Goal: Find contact information: Find contact information

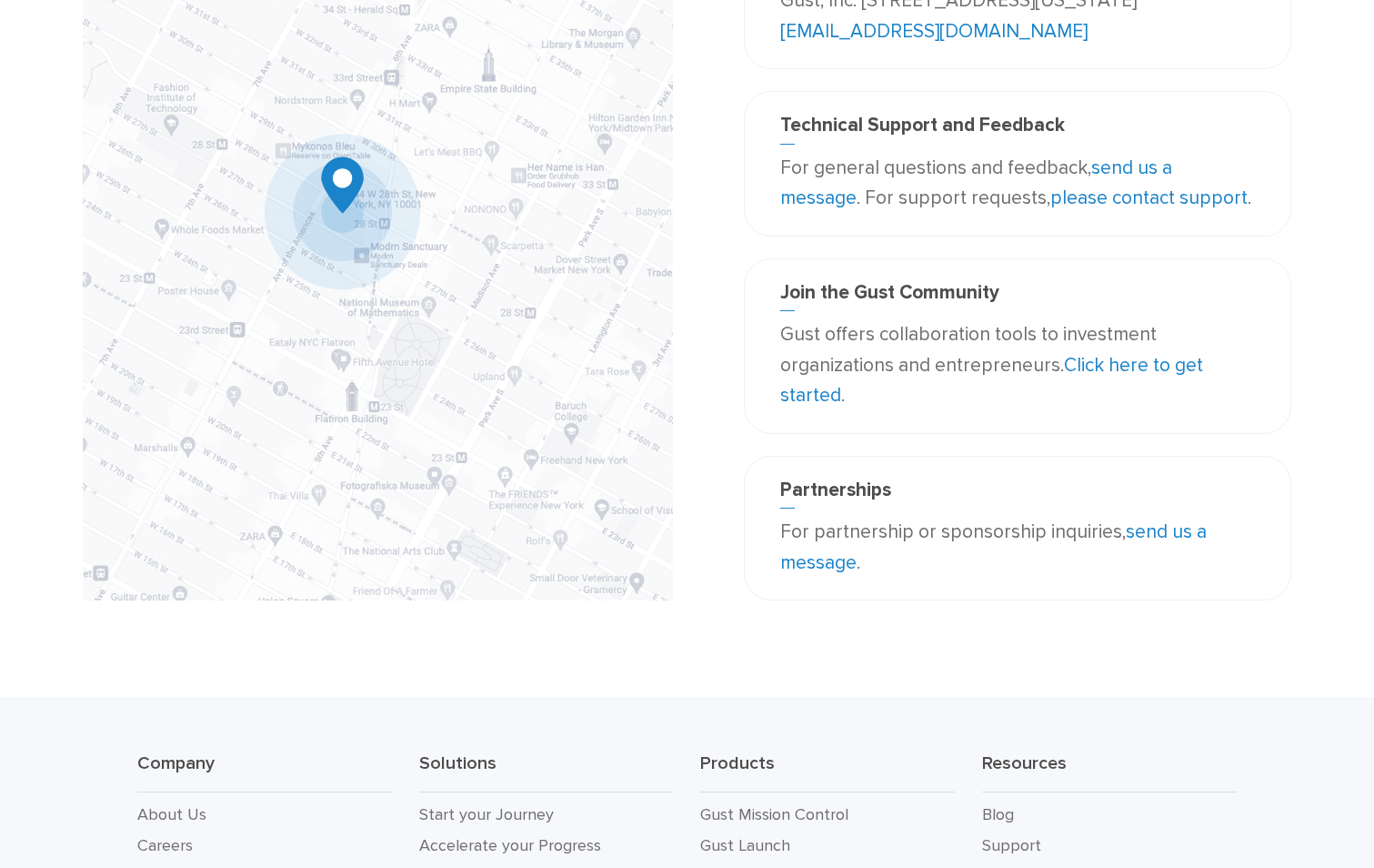
scroll to position [547, 0]
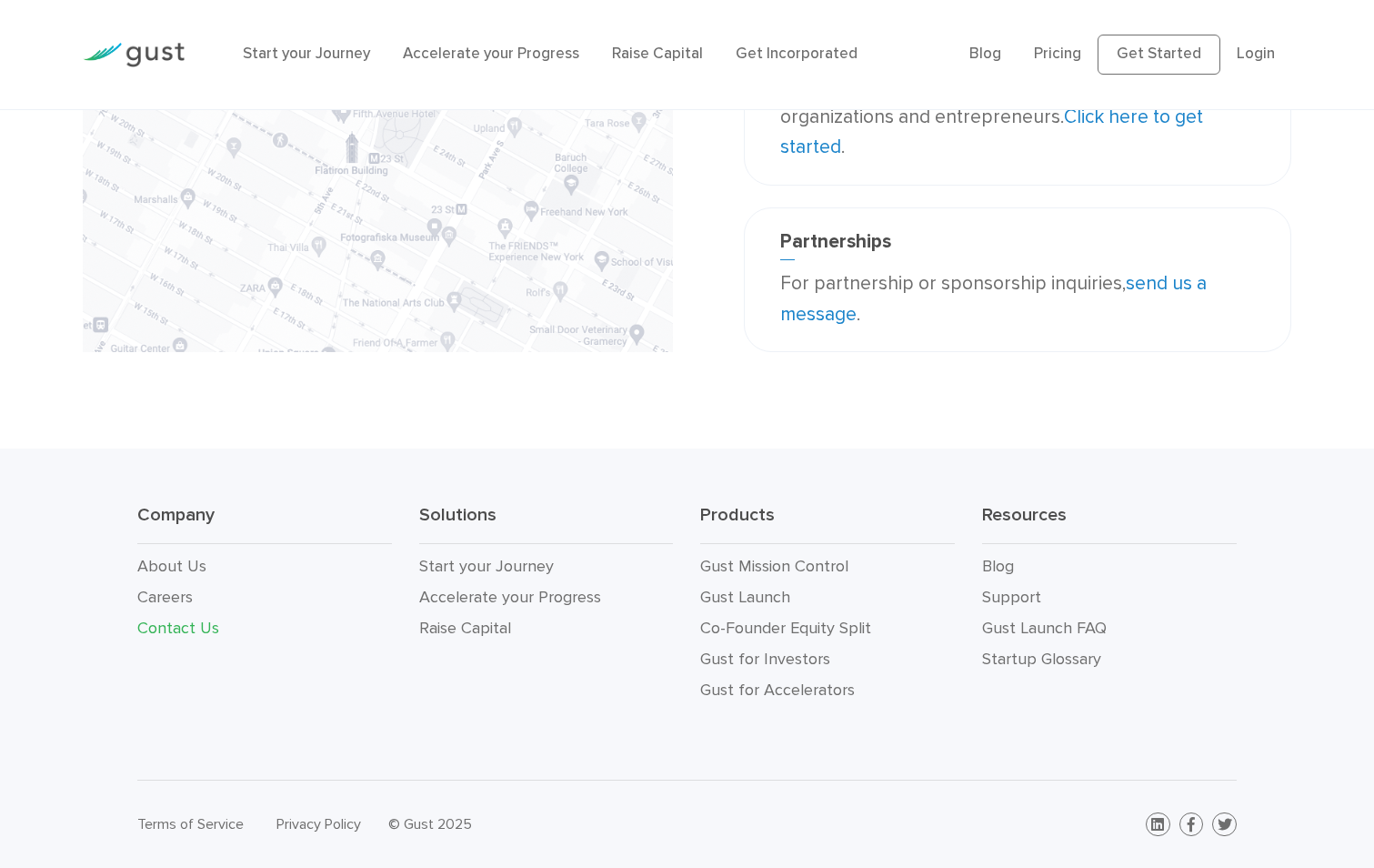
click at [153, 631] on link "Contact Us" at bounding box center [178, 628] width 82 height 19
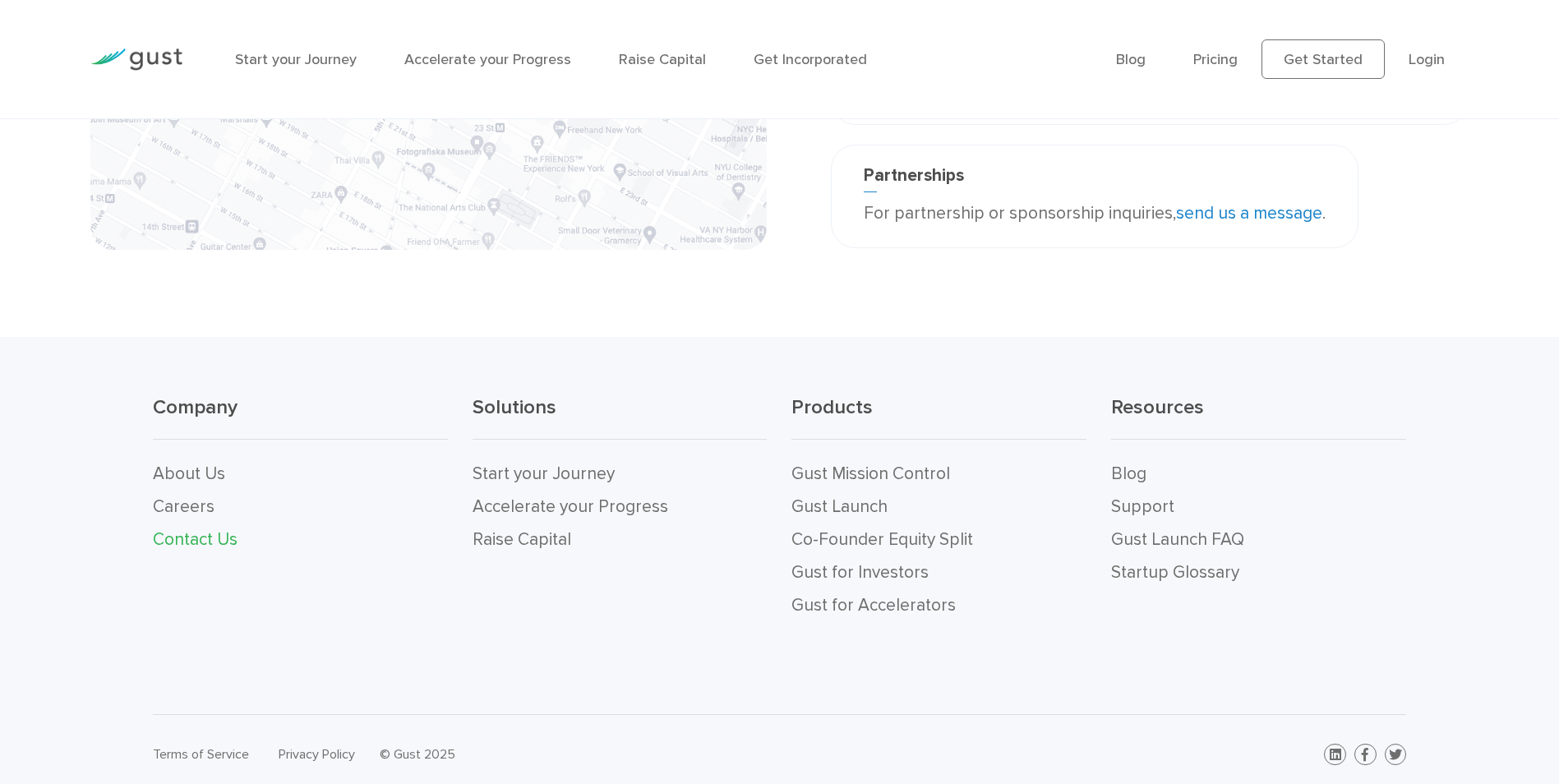
scroll to position [555, 0]
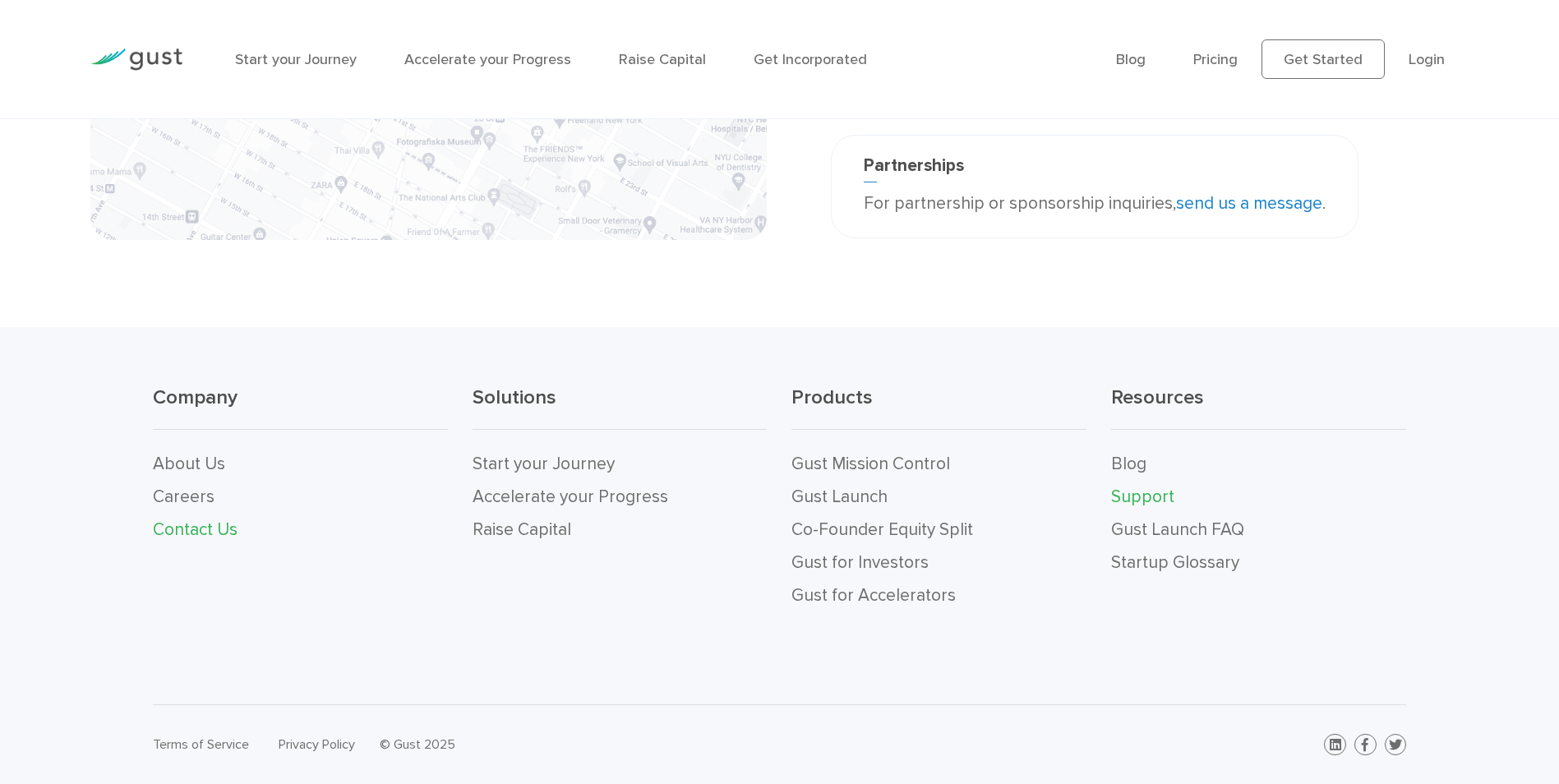
click at [1165, 491] on link "Support" at bounding box center [1142, 496] width 64 height 21
click at [182, 465] on link "About Us" at bounding box center [189, 464] width 73 height 21
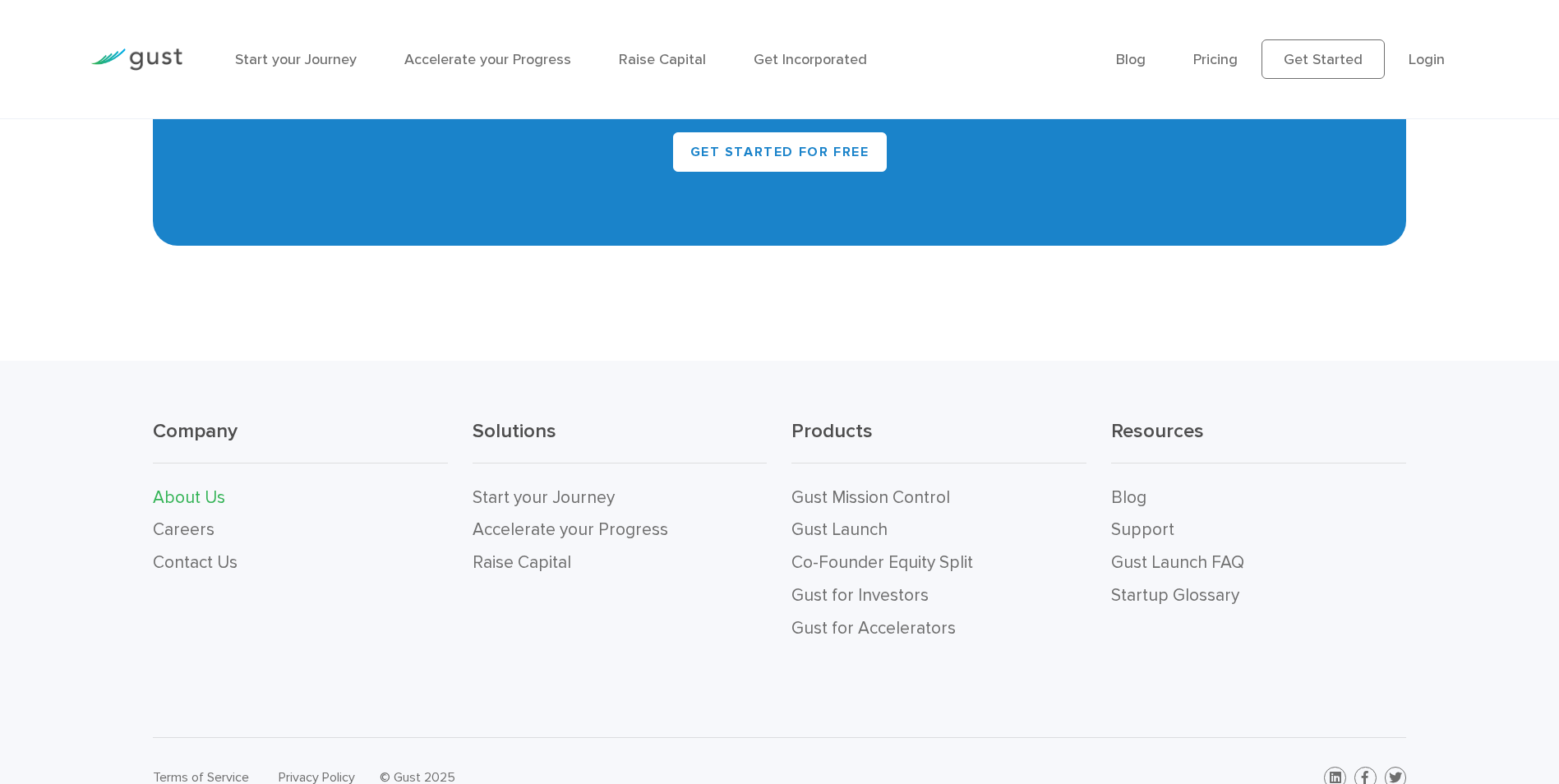
scroll to position [1801, 0]
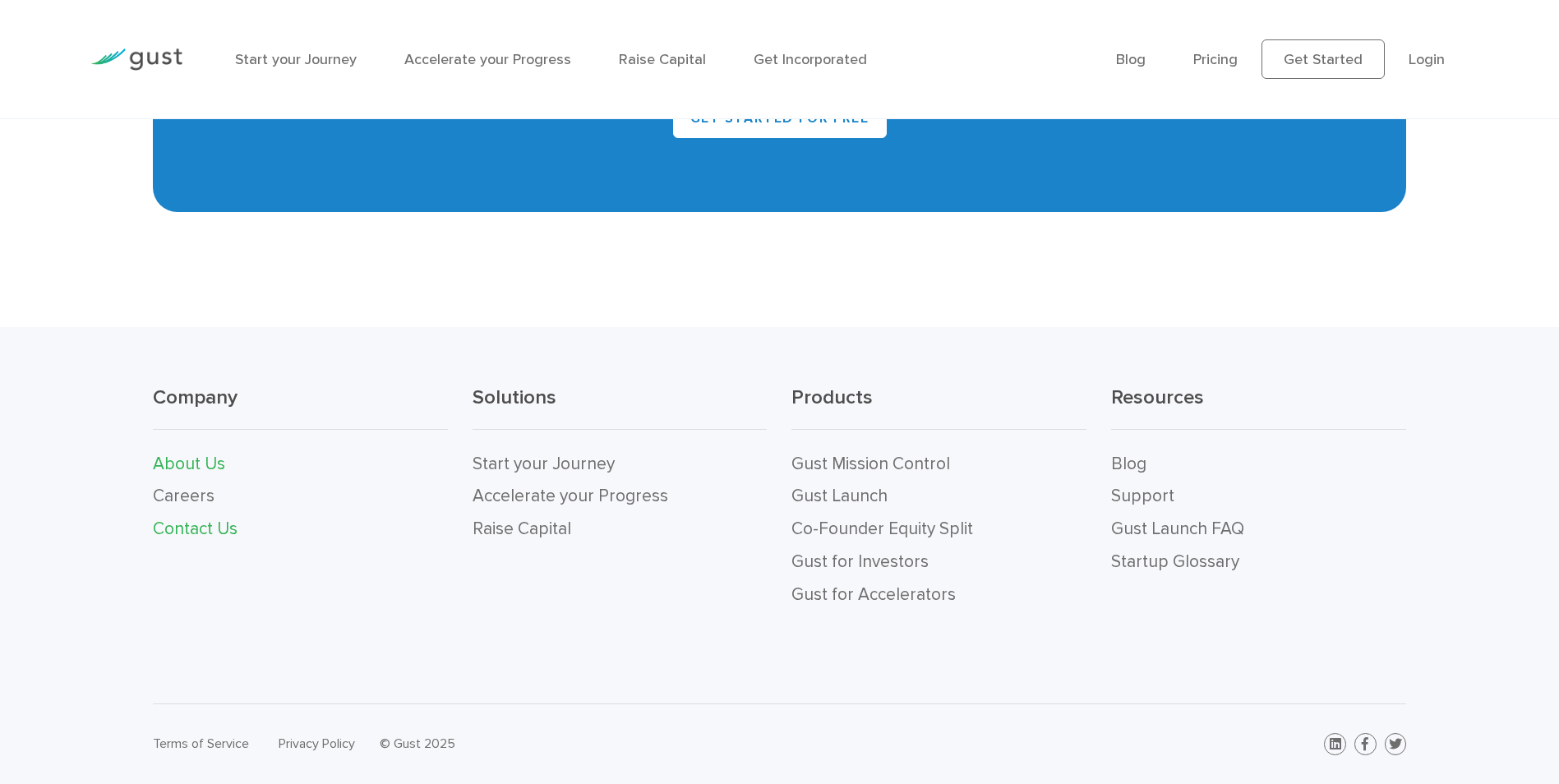
click at [217, 518] on link "Contact Us" at bounding box center [195, 528] width 85 height 21
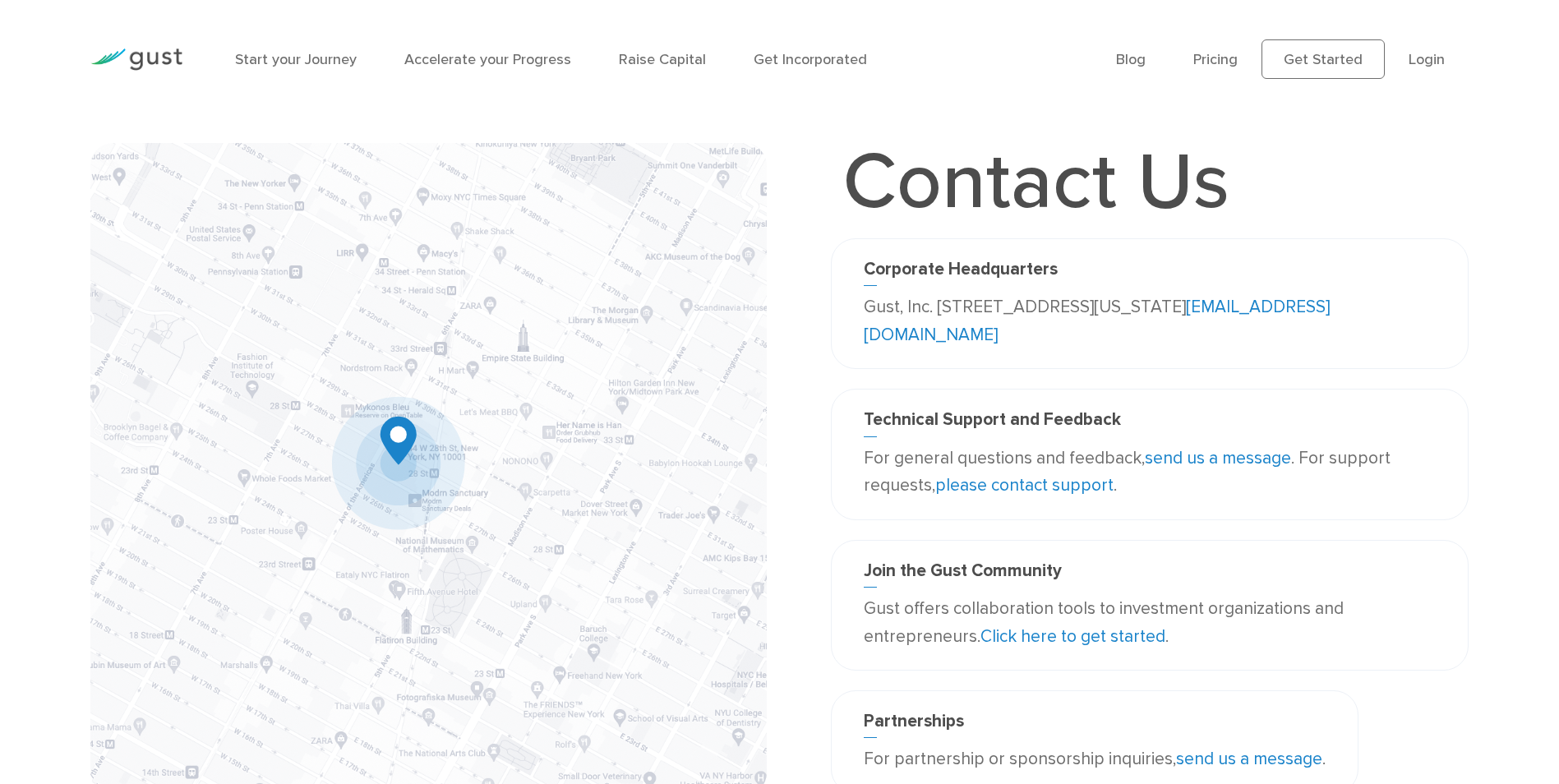
click at [1071, 482] on link "please contact support" at bounding box center [1024, 484] width 178 height 21
click at [1197, 504] on div "Technical Support and Feedback For general questions and feedback, send us a me…" at bounding box center [1150, 454] width 638 height 130
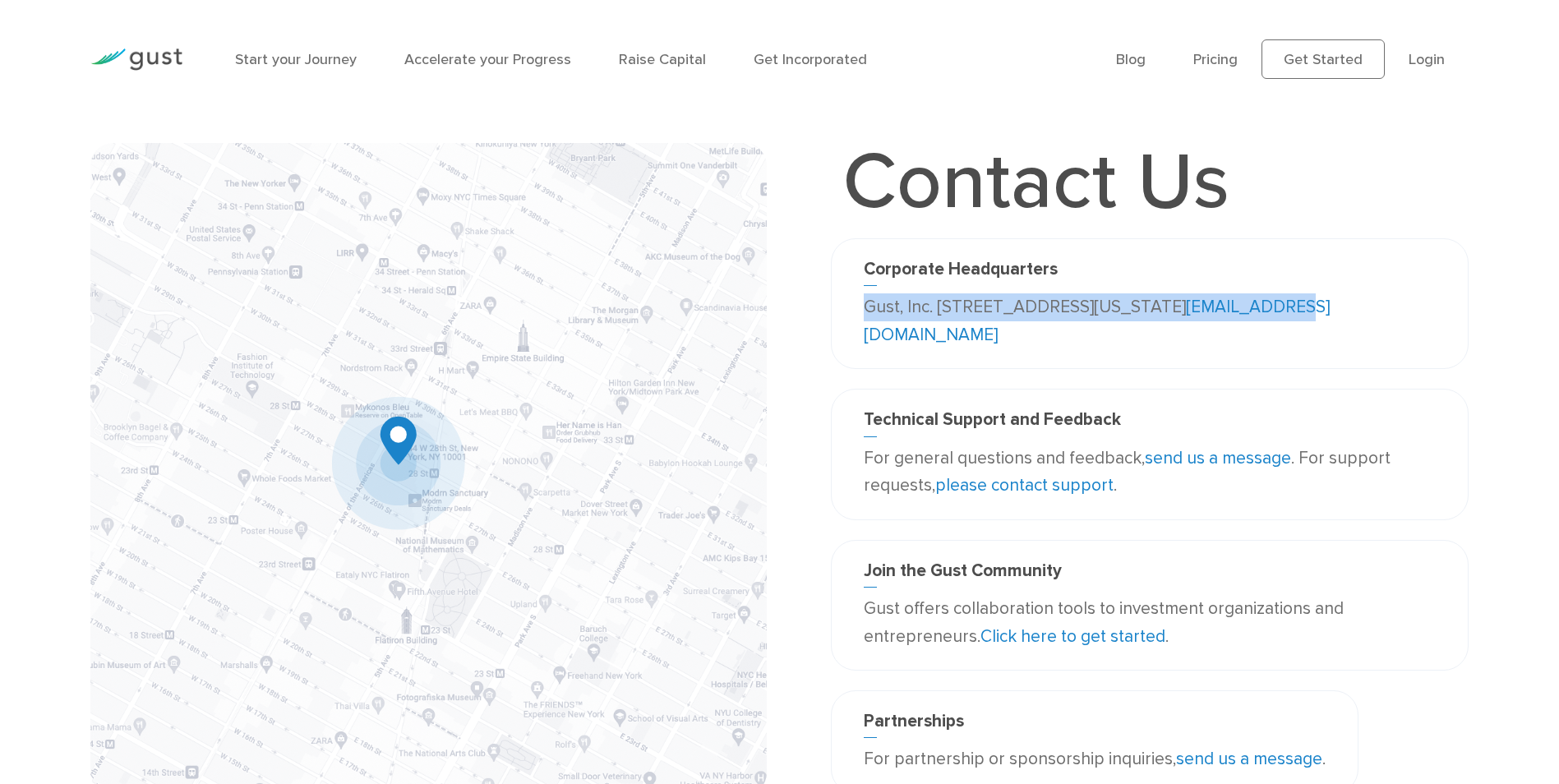
drag, startPoint x: 866, startPoint y: 306, endPoint x: 1110, endPoint y: 345, distance: 247.1
click at [1110, 345] on p "Gust, Inc. [STREET_ADDRESS][US_STATE] [EMAIL_ADDRESS][DOMAIN_NAME]" at bounding box center [1149, 320] width 572 height 55
drag, startPoint x: 1110, startPoint y: 345, endPoint x: 1044, endPoint y: 333, distance: 67.1
copy p "Gust, Inc. [STREET_ADDRESS][US_STATE] [EMAIL_ADDRESS][DOMAIN_NAME]"
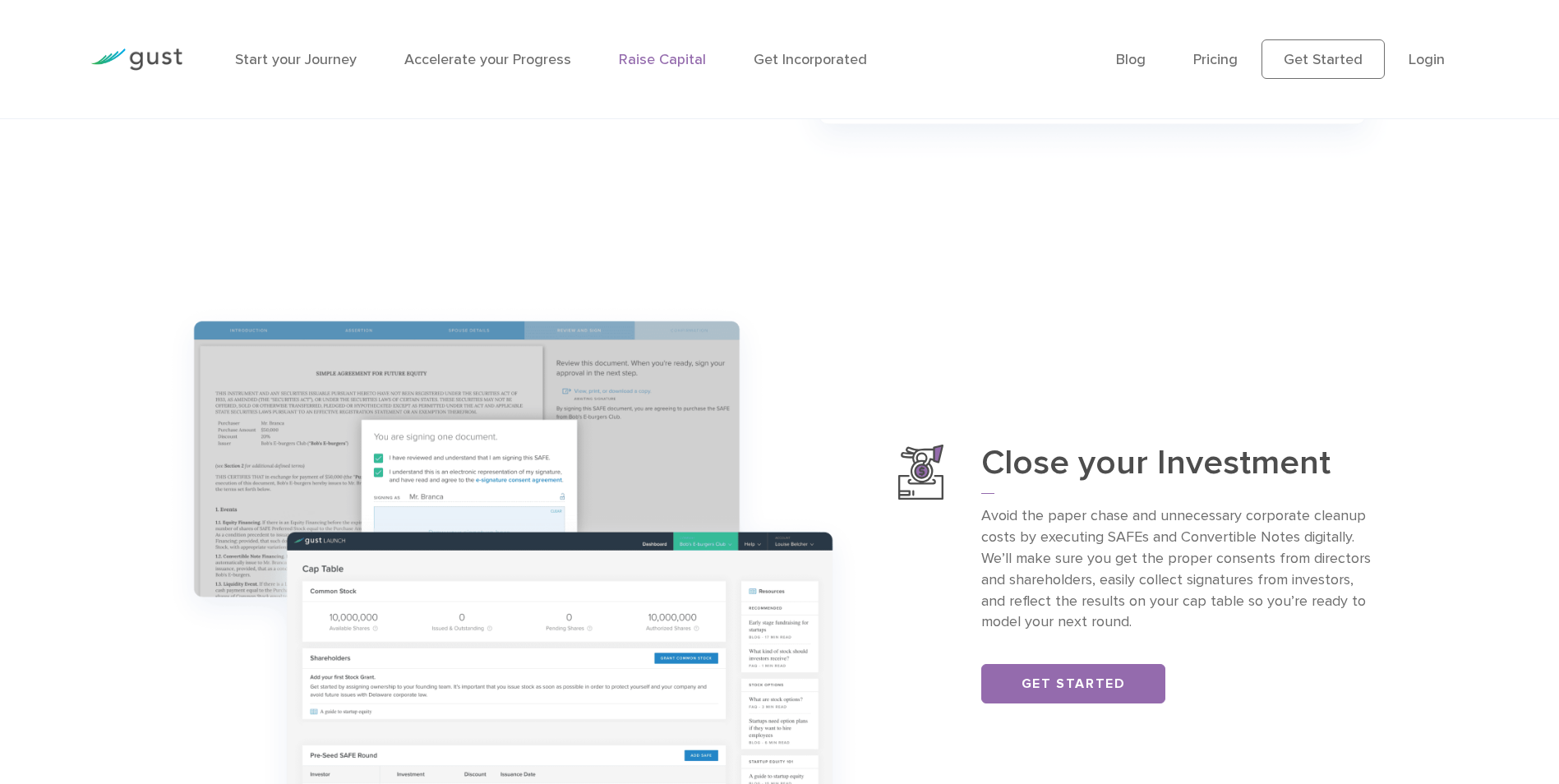
scroll to position [1816, 0]
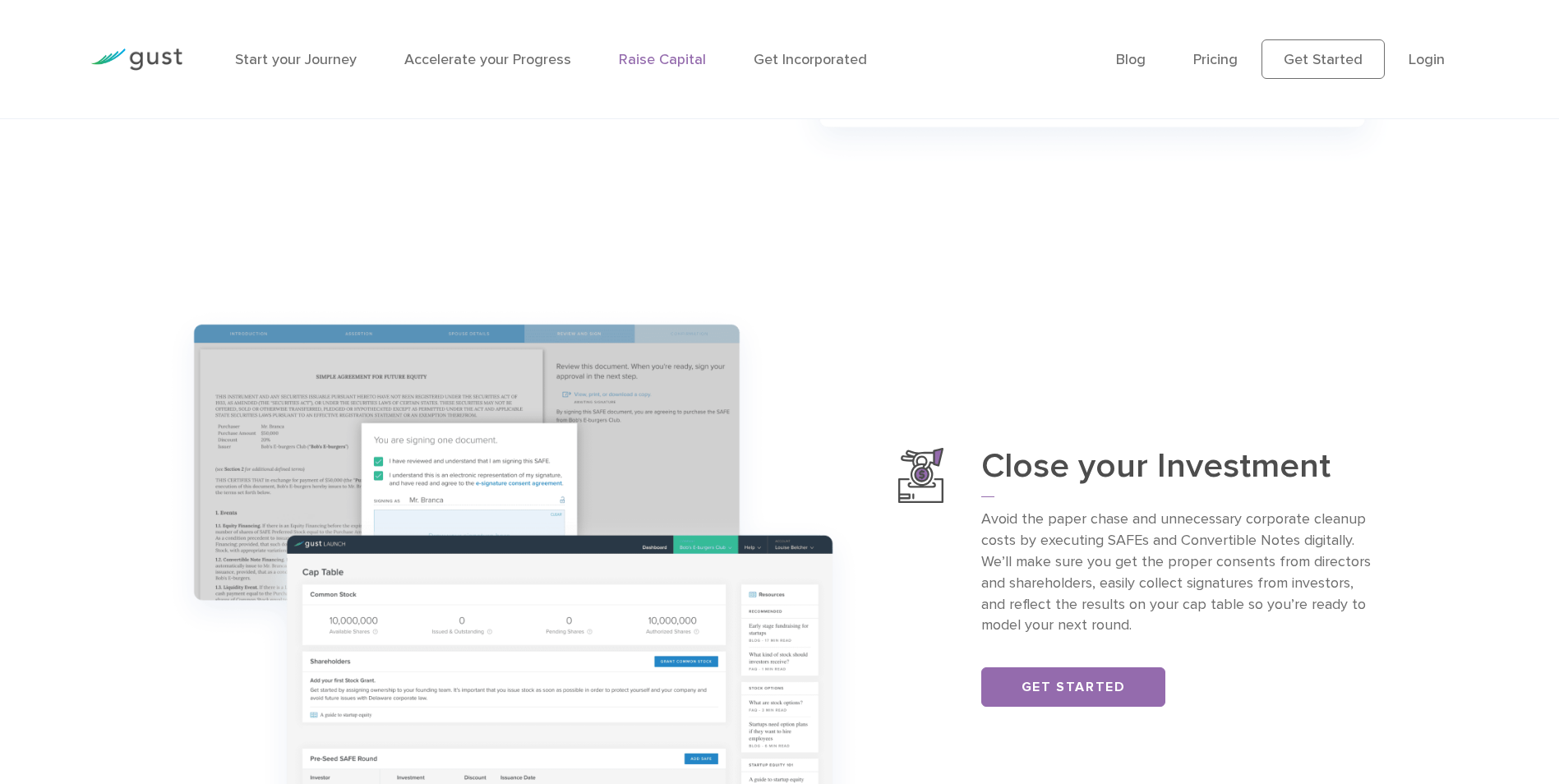
click at [859, 247] on main "Raise Capital Raise funding with confidence and clarity Get Started Plan your R…" at bounding box center [779, 135] width 1559 height 3668
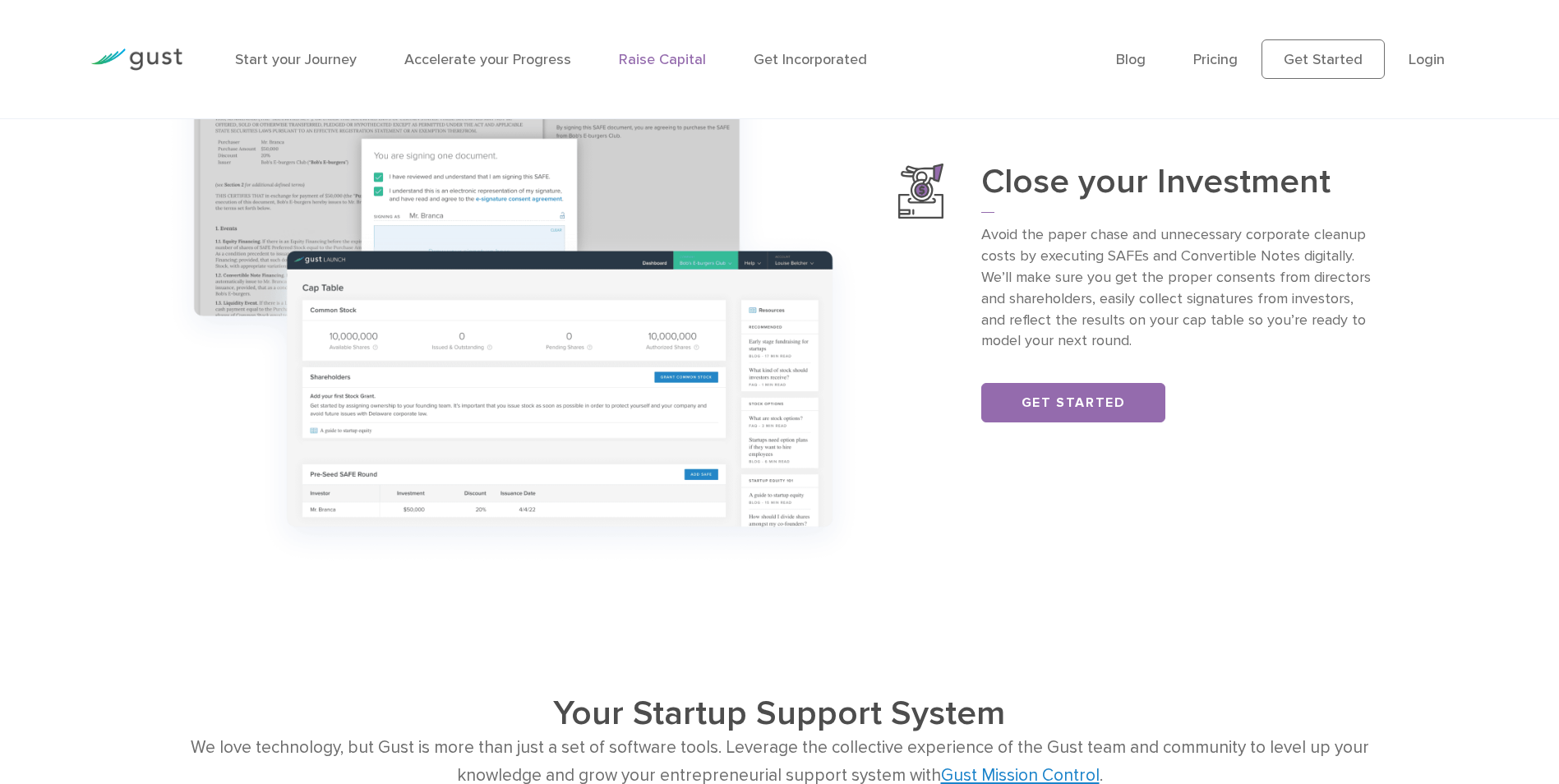
scroll to position [2063, 0]
